Goal: Task Accomplishment & Management: Use online tool/utility

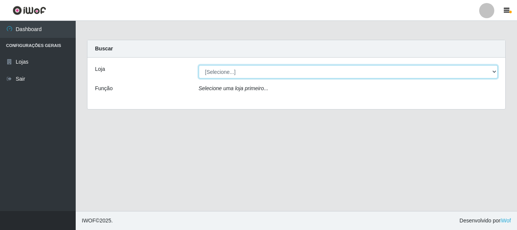
click at [222, 72] on select "[Selecione...] [GEOGRAPHIC_DATA] [GEOGRAPHIC_DATA]" at bounding box center [349, 71] width 300 height 13
select select "64"
click at [199, 65] on select "[Selecione...] [GEOGRAPHIC_DATA] [GEOGRAPHIC_DATA]" at bounding box center [349, 71] width 300 height 13
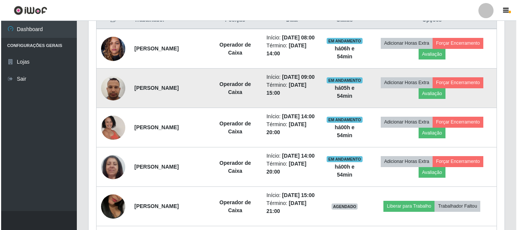
scroll to position [265, 0]
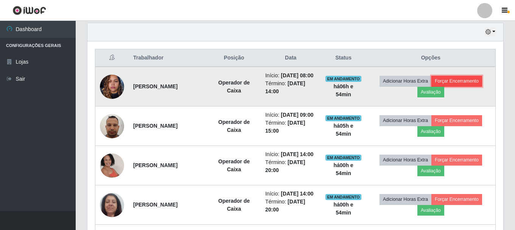
click at [470, 84] on button "Forçar Encerramento" at bounding box center [457, 81] width 51 height 11
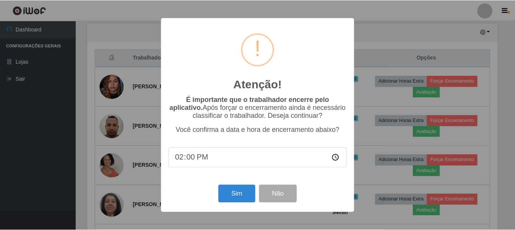
scroll to position [157, 412]
click at [233, 195] on button "Sim" at bounding box center [237, 194] width 37 height 18
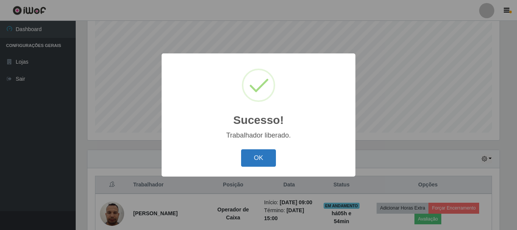
click at [257, 158] on button "OK" at bounding box center [258, 158] width 35 height 18
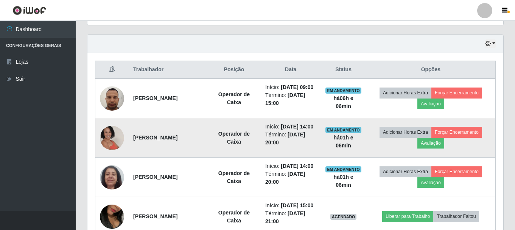
scroll to position [252, 0]
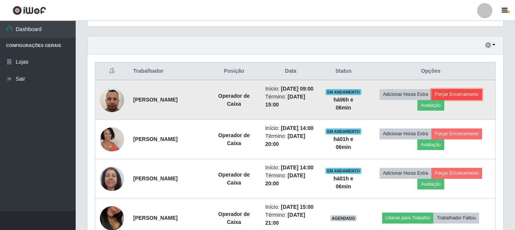
click at [468, 97] on button "Forçar Encerramento" at bounding box center [457, 94] width 51 height 11
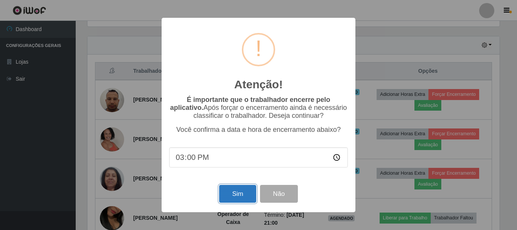
click at [232, 194] on button "Sim" at bounding box center [237, 194] width 37 height 18
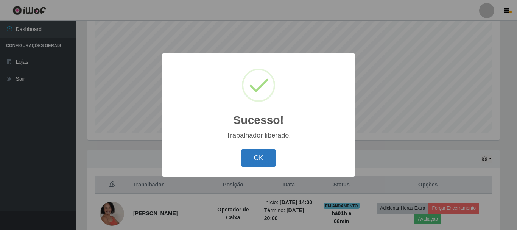
click at [250, 159] on button "OK" at bounding box center [258, 158] width 35 height 18
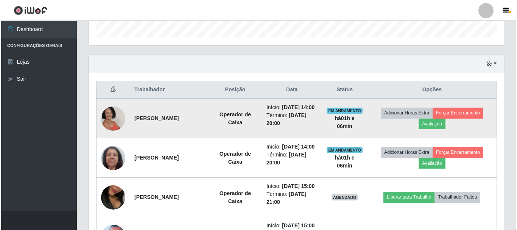
scroll to position [365, 0]
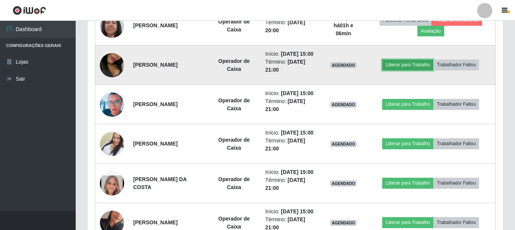
click at [414, 70] on button "Liberar para Trabalho" at bounding box center [407, 64] width 51 height 11
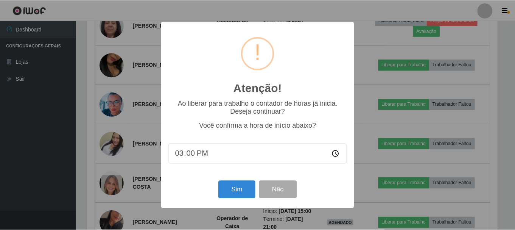
scroll to position [157, 412]
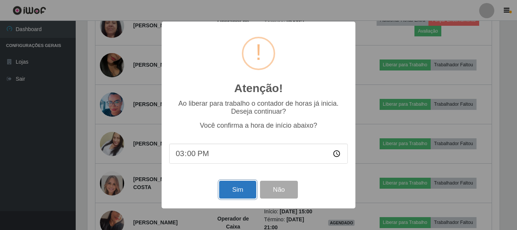
click at [224, 191] on button "Sim" at bounding box center [237, 190] width 37 height 18
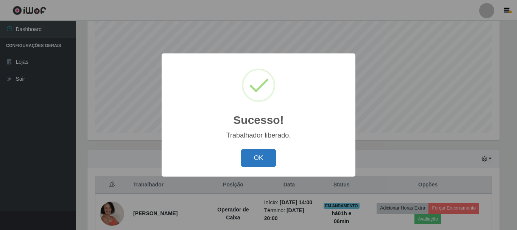
click at [264, 156] on button "OK" at bounding box center [258, 158] width 35 height 18
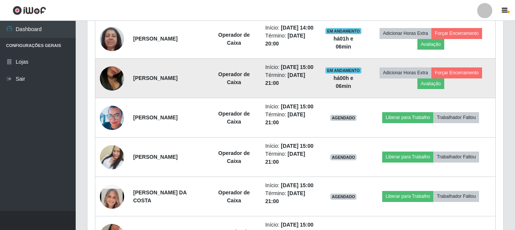
scroll to position [365, 0]
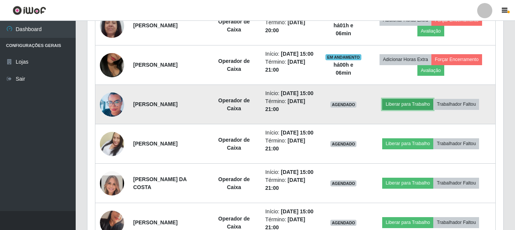
click at [423, 109] on button "Liberar para Trabalho" at bounding box center [407, 104] width 51 height 11
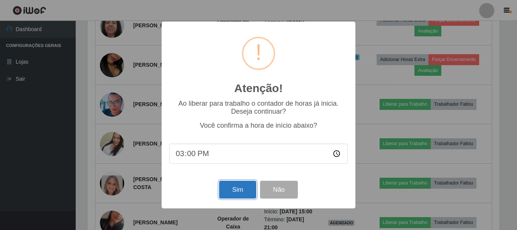
click at [231, 190] on button "Sim" at bounding box center [237, 190] width 37 height 18
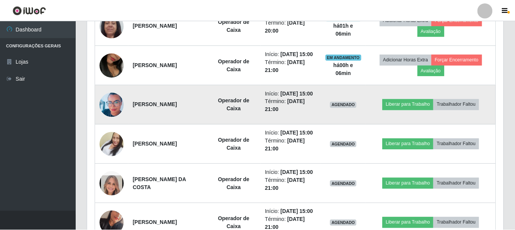
scroll to position [0, 0]
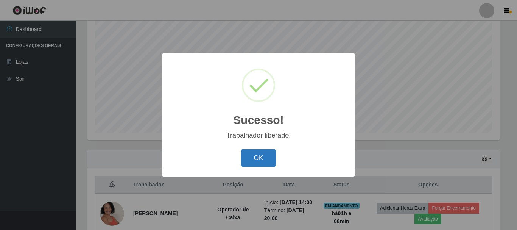
click at [266, 162] on button "OK" at bounding box center [258, 158] width 35 height 18
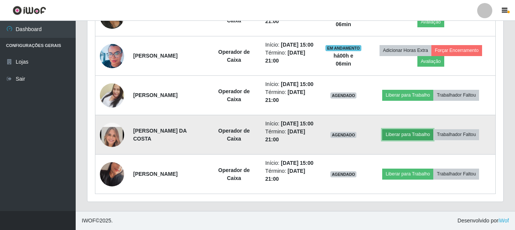
click at [401, 129] on button "Liberar para Trabalho" at bounding box center [407, 134] width 51 height 11
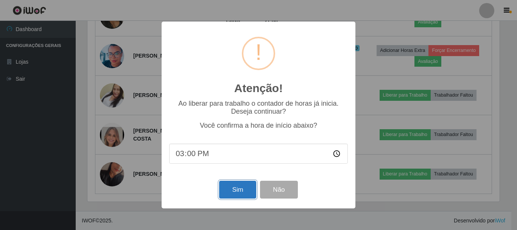
click at [235, 190] on button "Sim" at bounding box center [237, 190] width 37 height 18
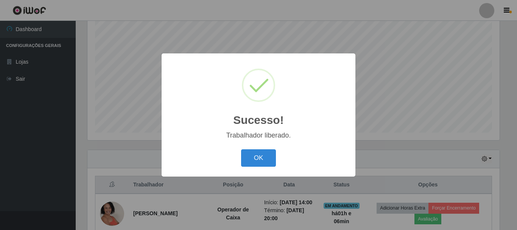
drag, startPoint x: 255, startPoint y: 158, endPoint x: 436, endPoint y: 147, distance: 181.4
click at [256, 158] on button "OK" at bounding box center [258, 158] width 35 height 18
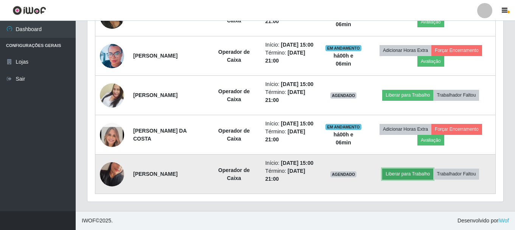
click at [413, 169] on button "Liberar para Trabalho" at bounding box center [407, 174] width 51 height 11
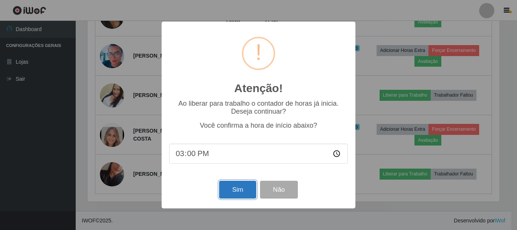
click at [226, 187] on button "Sim" at bounding box center [237, 190] width 37 height 18
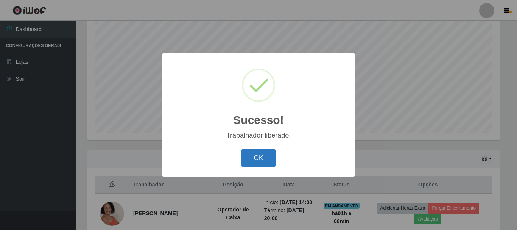
click at [253, 159] on button "OK" at bounding box center [258, 158] width 35 height 18
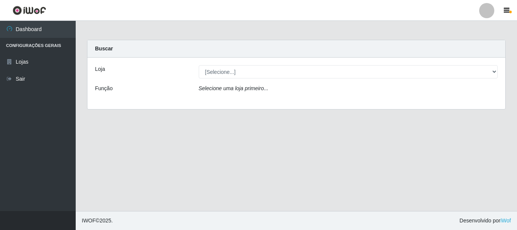
click at [241, 89] on icon "Selecione uma loja primeiro..." at bounding box center [234, 88] width 70 height 6
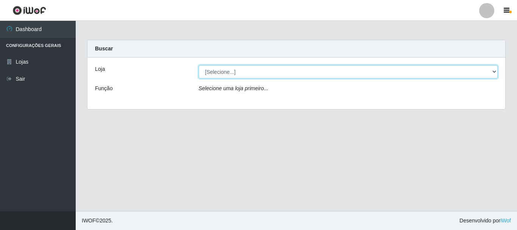
click at [251, 70] on select "[Selecione...] [GEOGRAPHIC_DATA] [GEOGRAPHIC_DATA]" at bounding box center [349, 71] width 300 height 13
select select "64"
click at [199, 65] on select "[Selecione...] [GEOGRAPHIC_DATA] [GEOGRAPHIC_DATA]" at bounding box center [349, 71] width 300 height 13
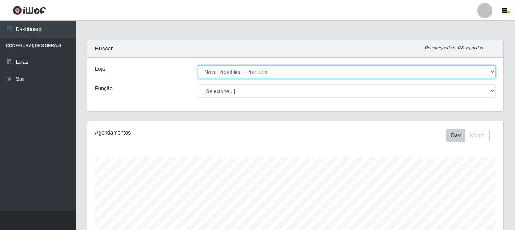
scroll to position [157, 416]
click at [278, 72] on select "[Selecione...] [GEOGRAPHIC_DATA] [GEOGRAPHIC_DATA]" at bounding box center [347, 71] width 298 height 13
click at [198, 65] on select "[Selecione...] [GEOGRAPHIC_DATA] [GEOGRAPHIC_DATA]" at bounding box center [347, 71] width 298 height 13
click at [279, 70] on select "[Selecione...] [GEOGRAPHIC_DATA] [GEOGRAPHIC_DATA]" at bounding box center [347, 71] width 298 height 13
click at [198, 65] on select "[Selecione...] [GEOGRAPHIC_DATA] [GEOGRAPHIC_DATA]" at bounding box center [347, 71] width 298 height 13
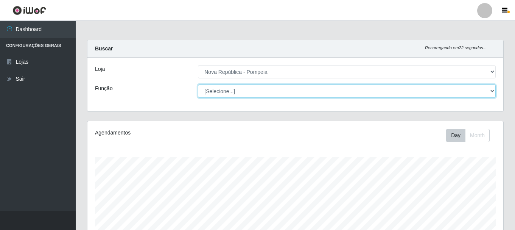
click at [290, 90] on select "[Selecione...] Balconista Operador de Caixa Recepcionista Repositor" at bounding box center [347, 90] width 298 height 13
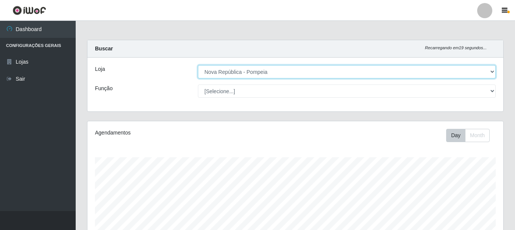
click at [267, 70] on select "[Selecione...] [GEOGRAPHIC_DATA] [GEOGRAPHIC_DATA]" at bounding box center [347, 71] width 298 height 13
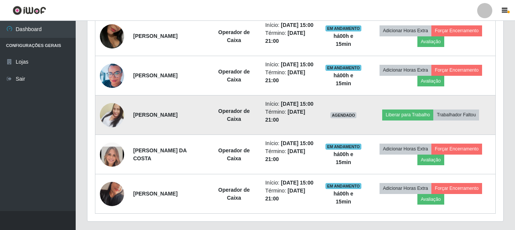
scroll to position [454, 0]
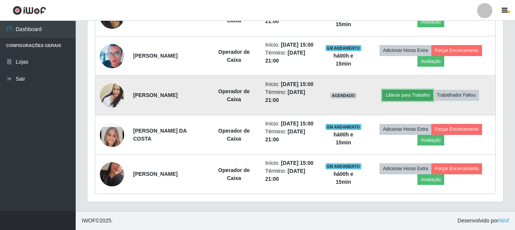
click at [406, 90] on button "Liberar para Trabalho" at bounding box center [407, 95] width 51 height 11
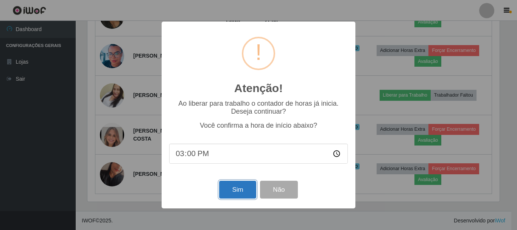
click at [248, 194] on button "Sim" at bounding box center [237, 190] width 37 height 18
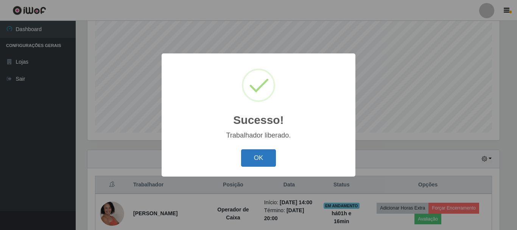
click at [259, 153] on button "OK" at bounding box center [258, 158] width 35 height 18
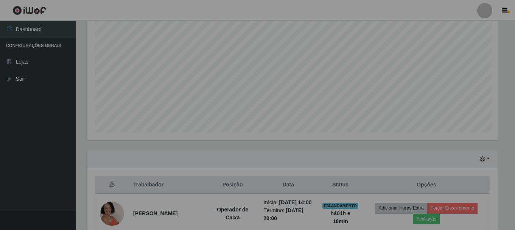
scroll to position [157, 416]
